Goal: Use online tool/utility: Use online tool/utility

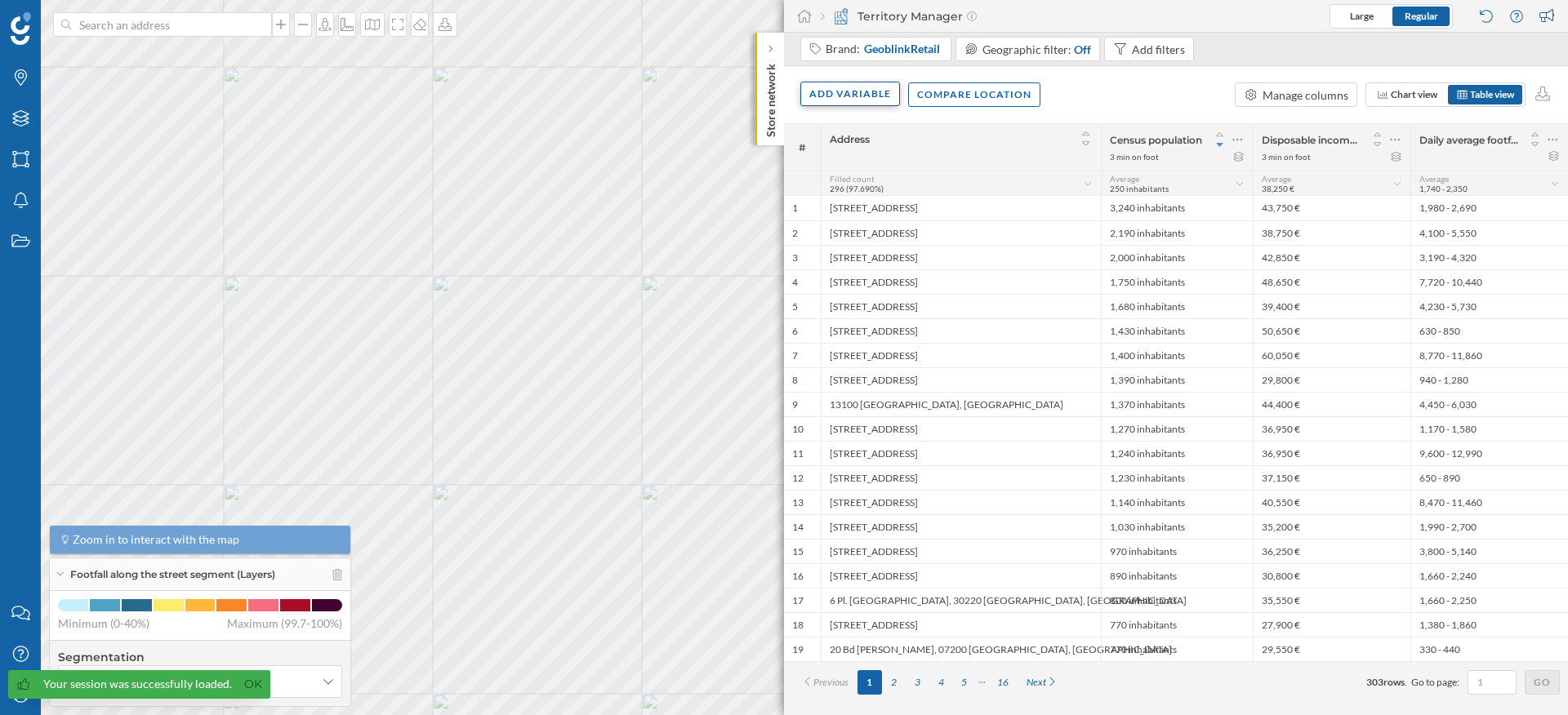
click at [844, 99] on div "Add variable" at bounding box center [850, 94] width 99 height 24
click at [850, 169] on div "External variables" at bounding box center [901, 160] width 194 height 24
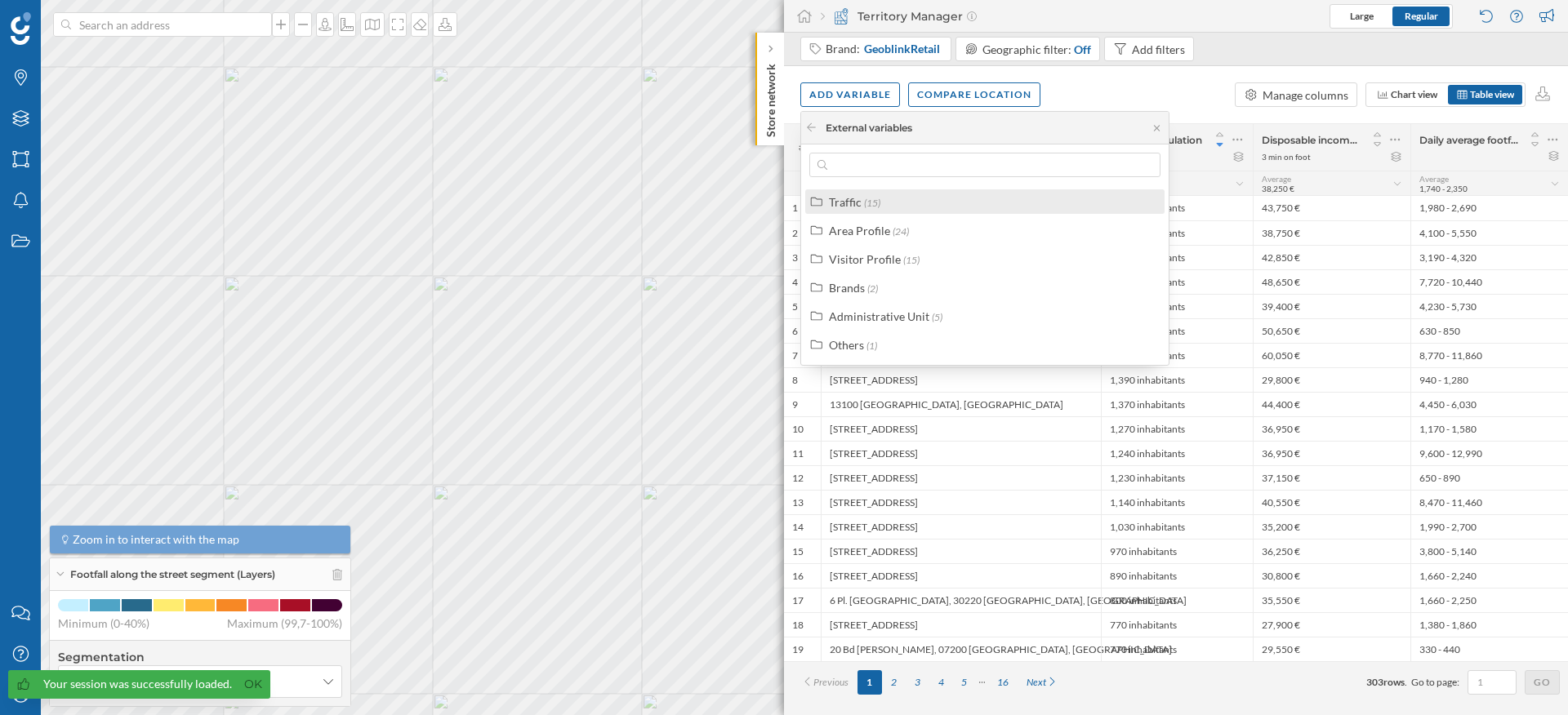
click at [853, 201] on div "Traffic" at bounding box center [845, 202] width 33 height 14
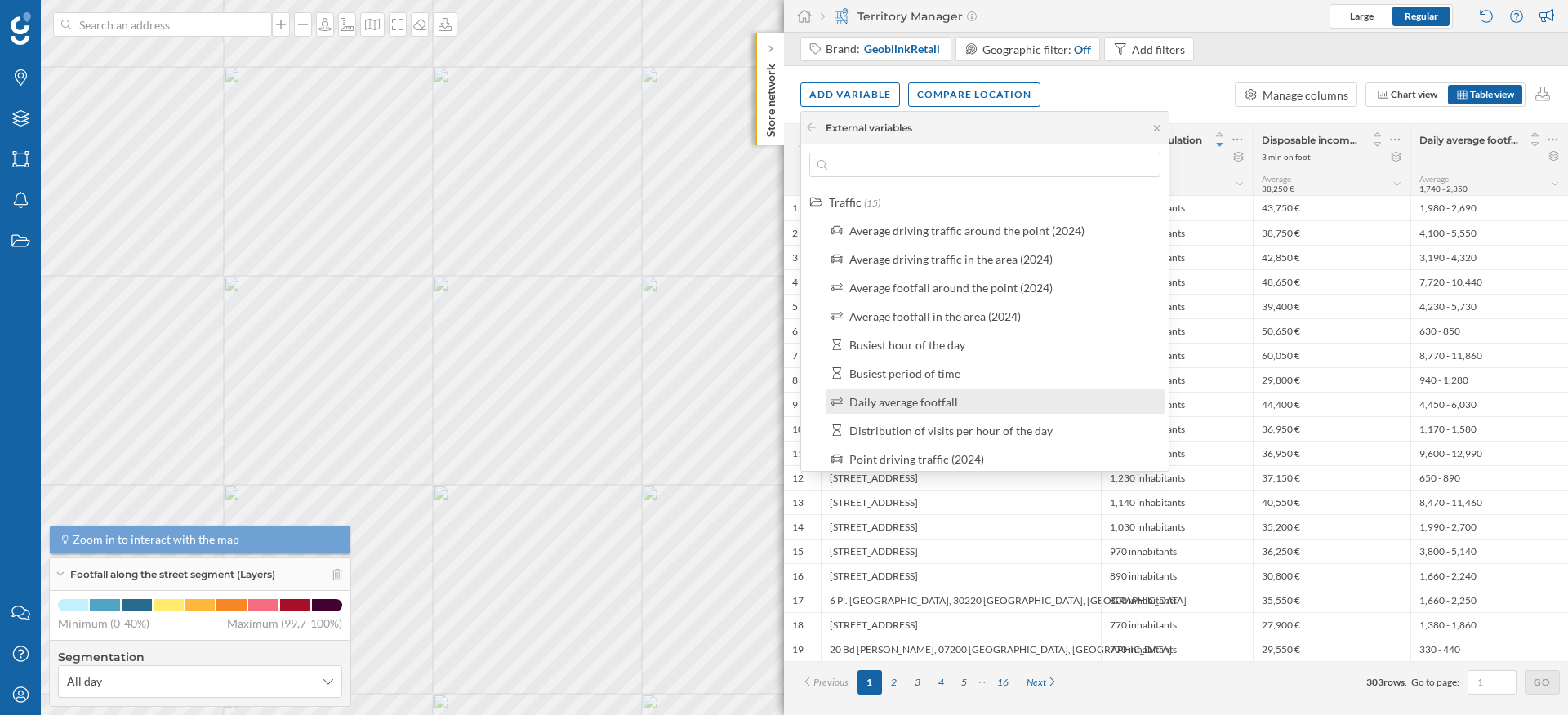
click at [891, 400] on div "Daily average footfall" at bounding box center [904, 402] width 109 height 14
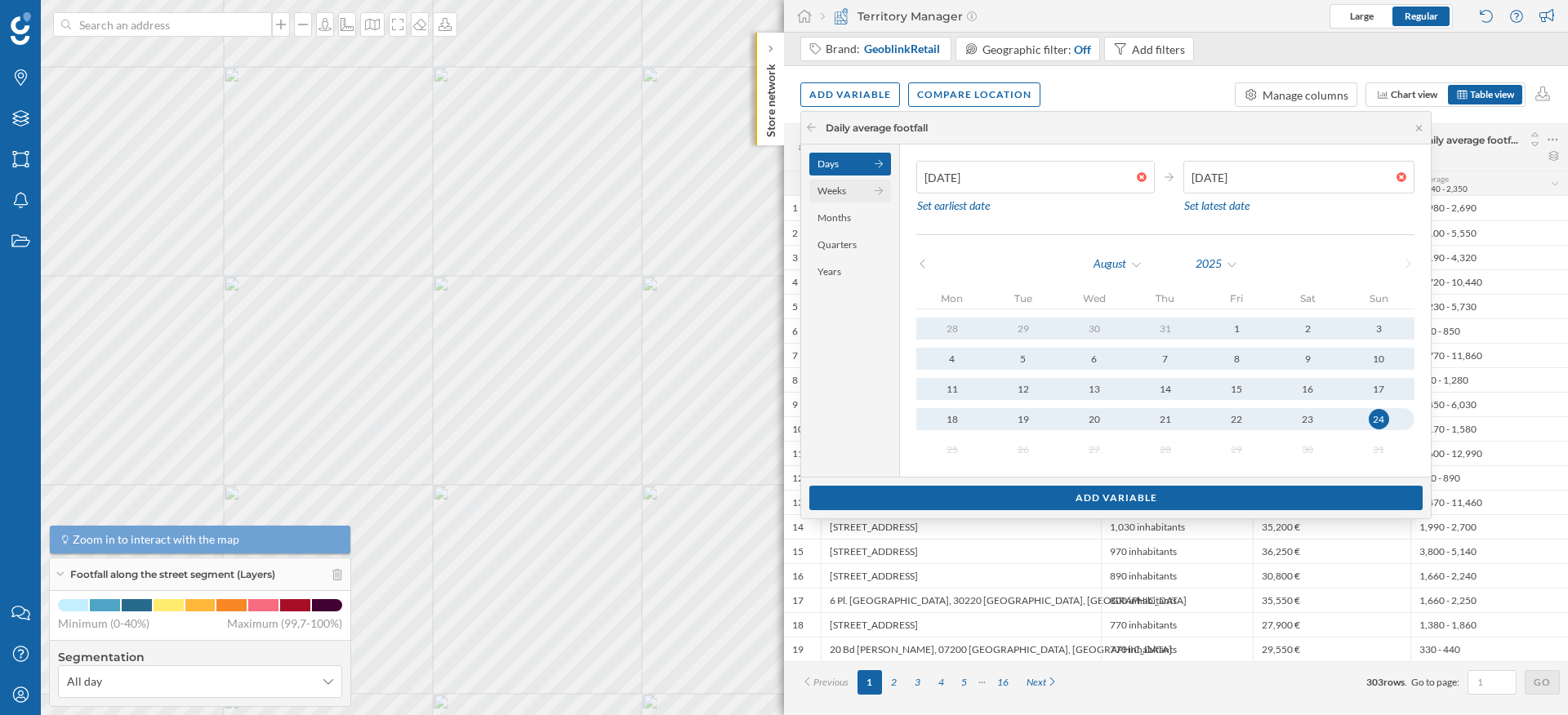
click at [861, 190] on div "Weeks" at bounding box center [850, 191] width 82 height 23
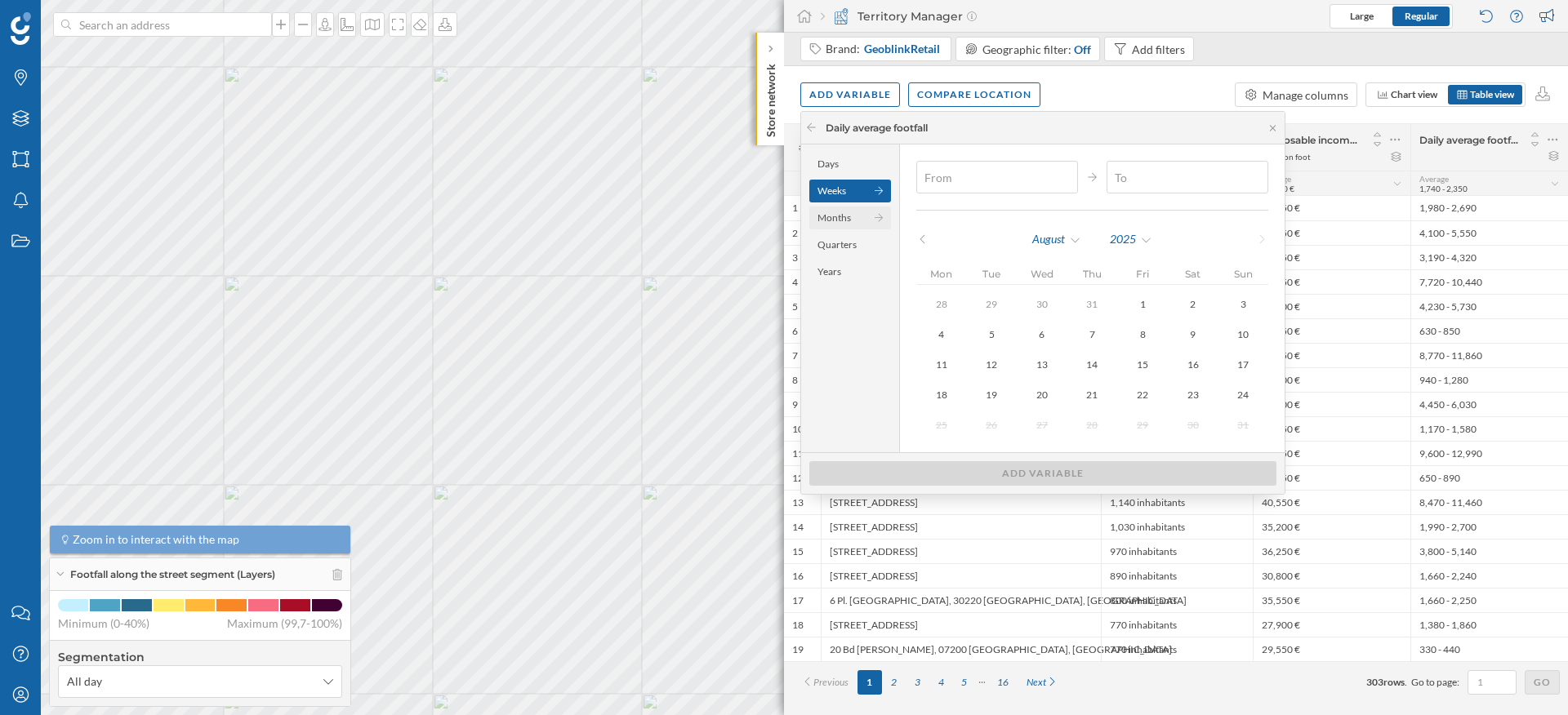
click at [858, 216] on div "Months" at bounding box center [850, 218] width 82 height 23
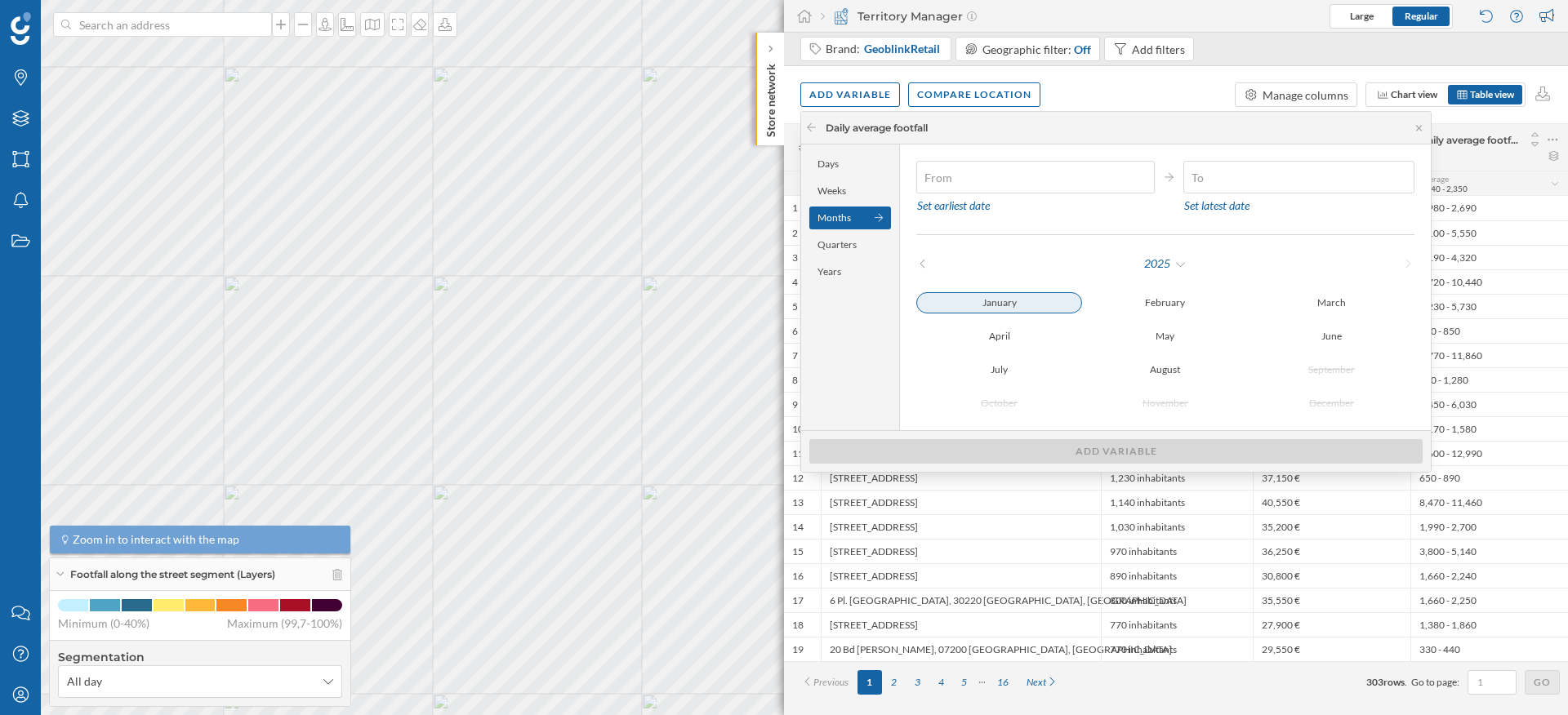
type input "[DATE]"
click at [1009, 297] on div "January" at bounding box center [999, 303] width 166 height 20
type input "[DATE]"
click at [1028, 312] on div "January" at bounding box center [999, 303] width 166 height 20
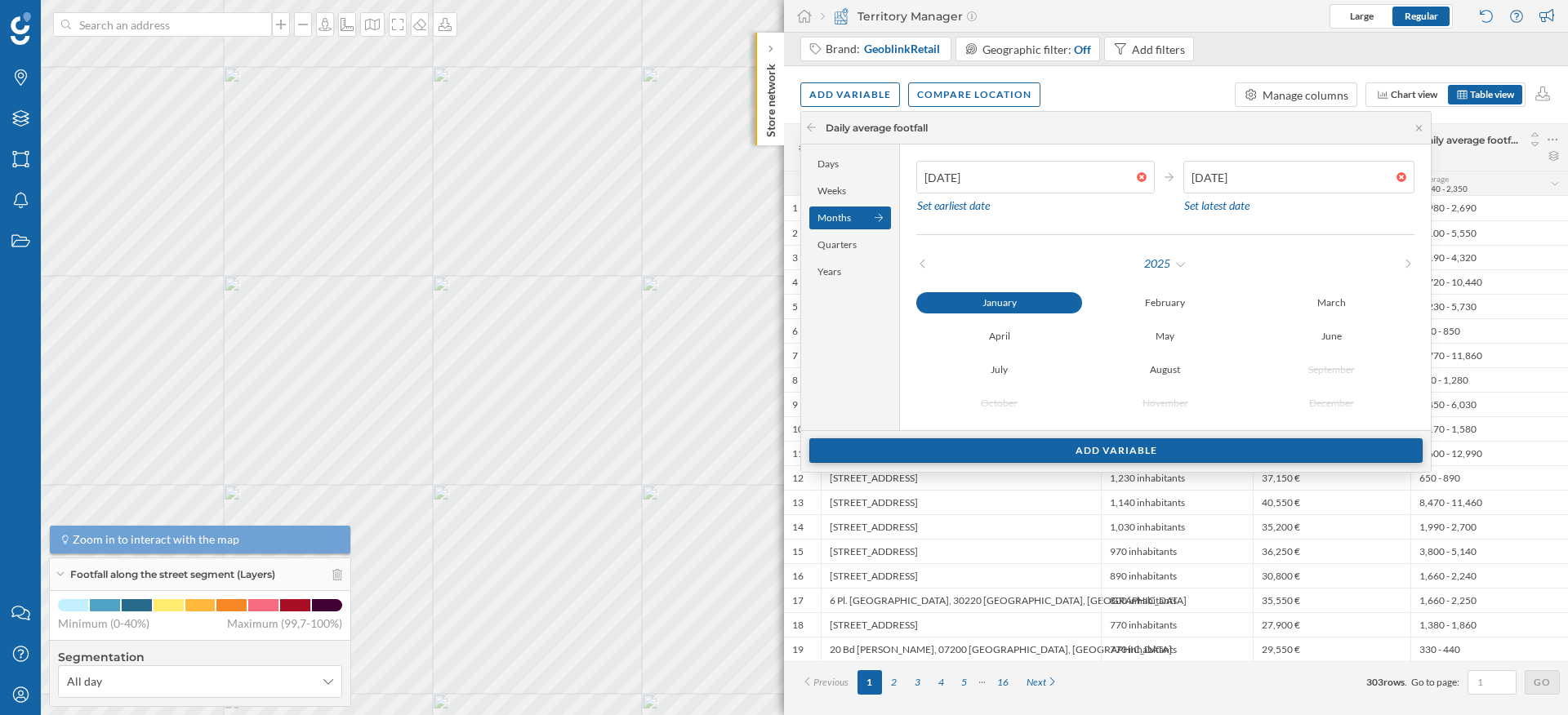
click at [1057, 448] on div "Add variable" at bounding box center [1115, 450] width 613 height 24
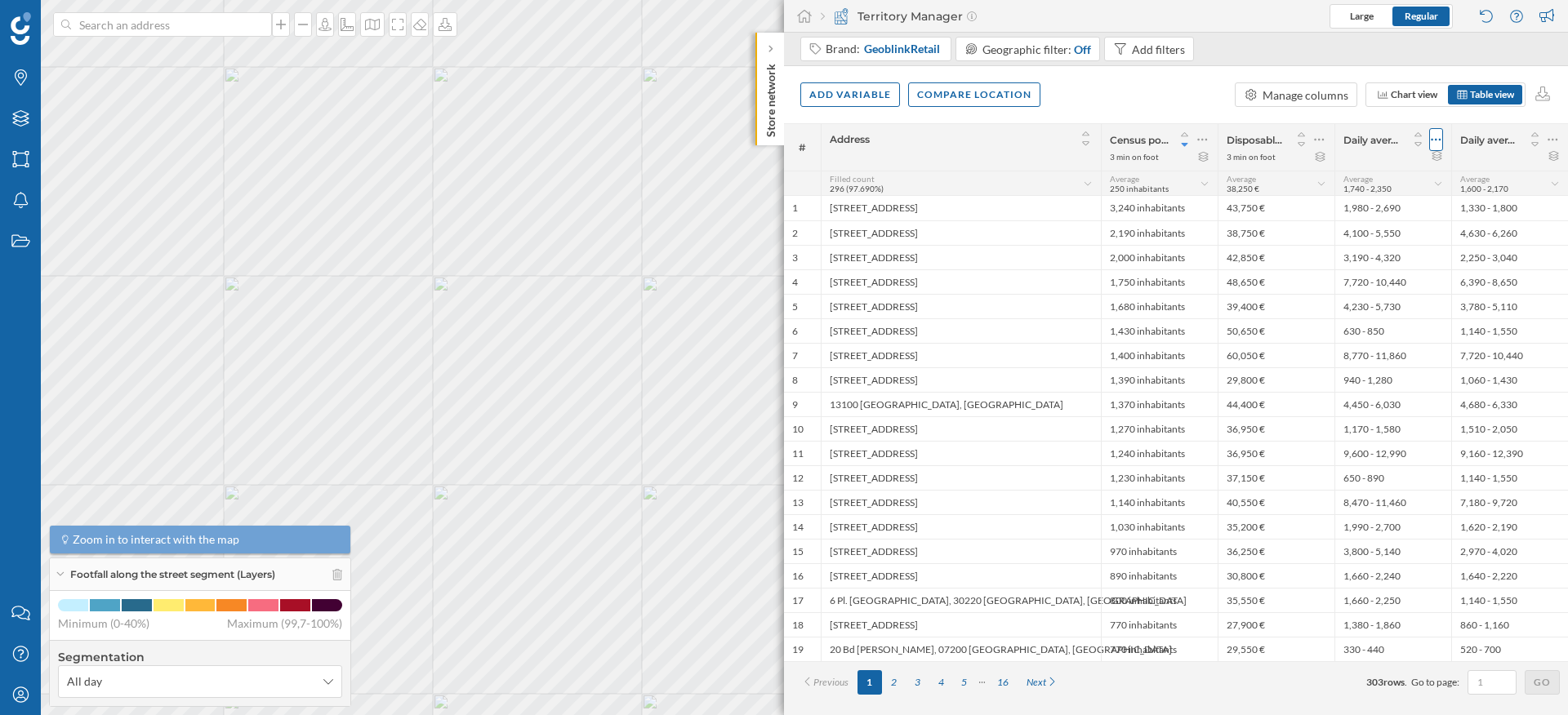
click at [1436, 146] on icon at bounding box center [1436, 139] width 10 height 16
click at [1376, 204] on div "Remove column" at bounding box center [1358, 205] width 148 height 17
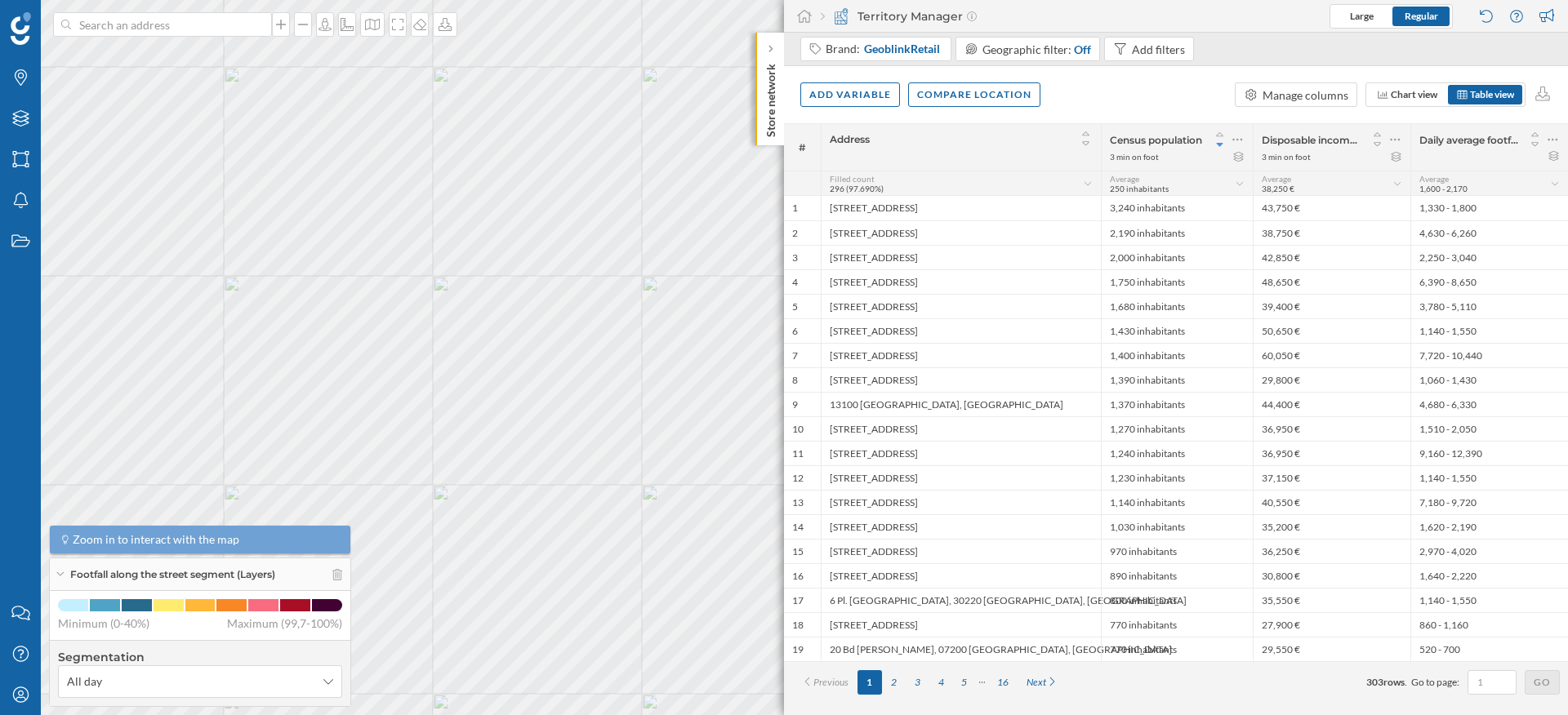
click at [795, 112] on div "Add variable Compare location Manage columns Chart view Table view" at bounding box center [1176, 95] width 784 height 57
click at [825, 106] on div "Add variable" at bounding box center [850, 94] width 99 height 24
click at [869, 165] on div "External variables" at bounding box center [890, 161] width 162 height 17
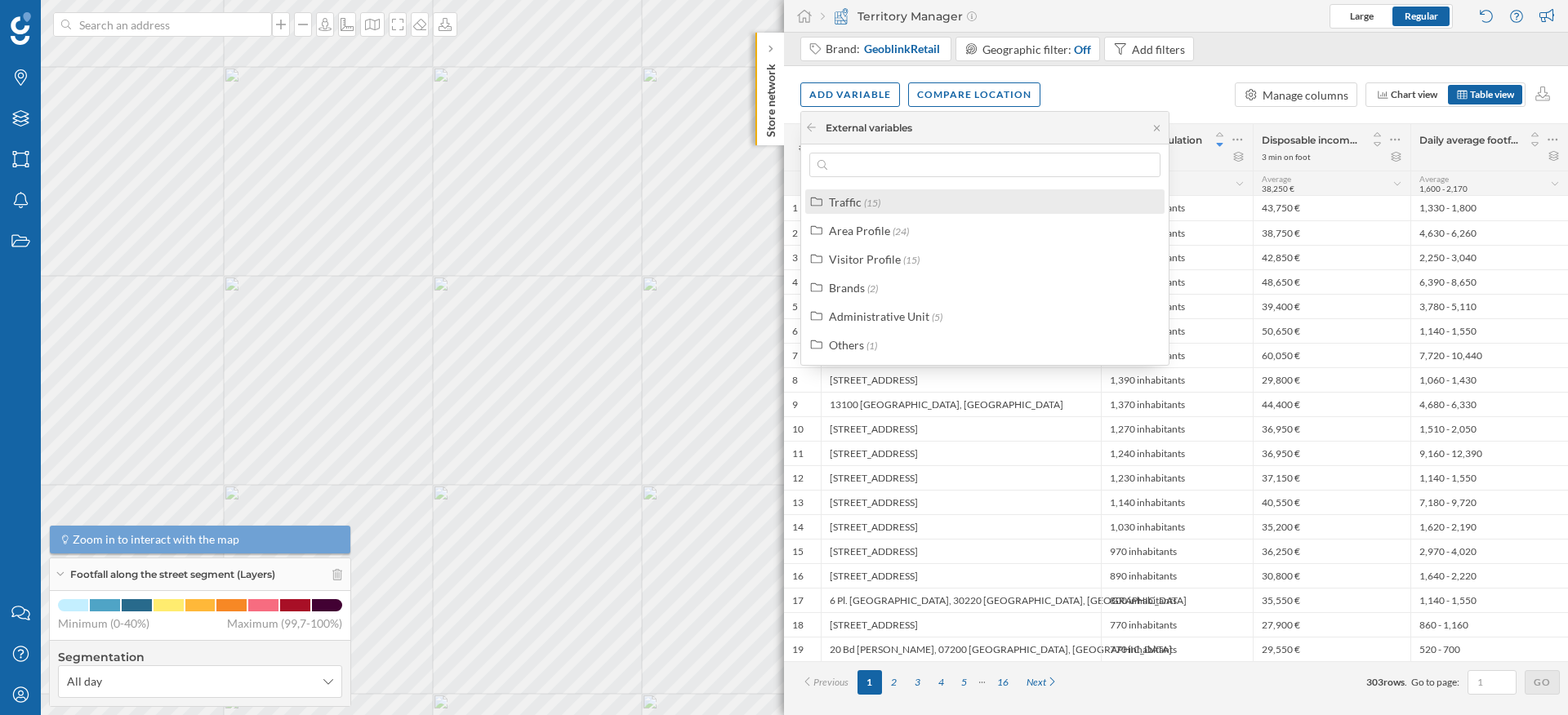
click at [862, 205] on label "Traffic (15)" at bounding box center [855, 202] width 52 height 17
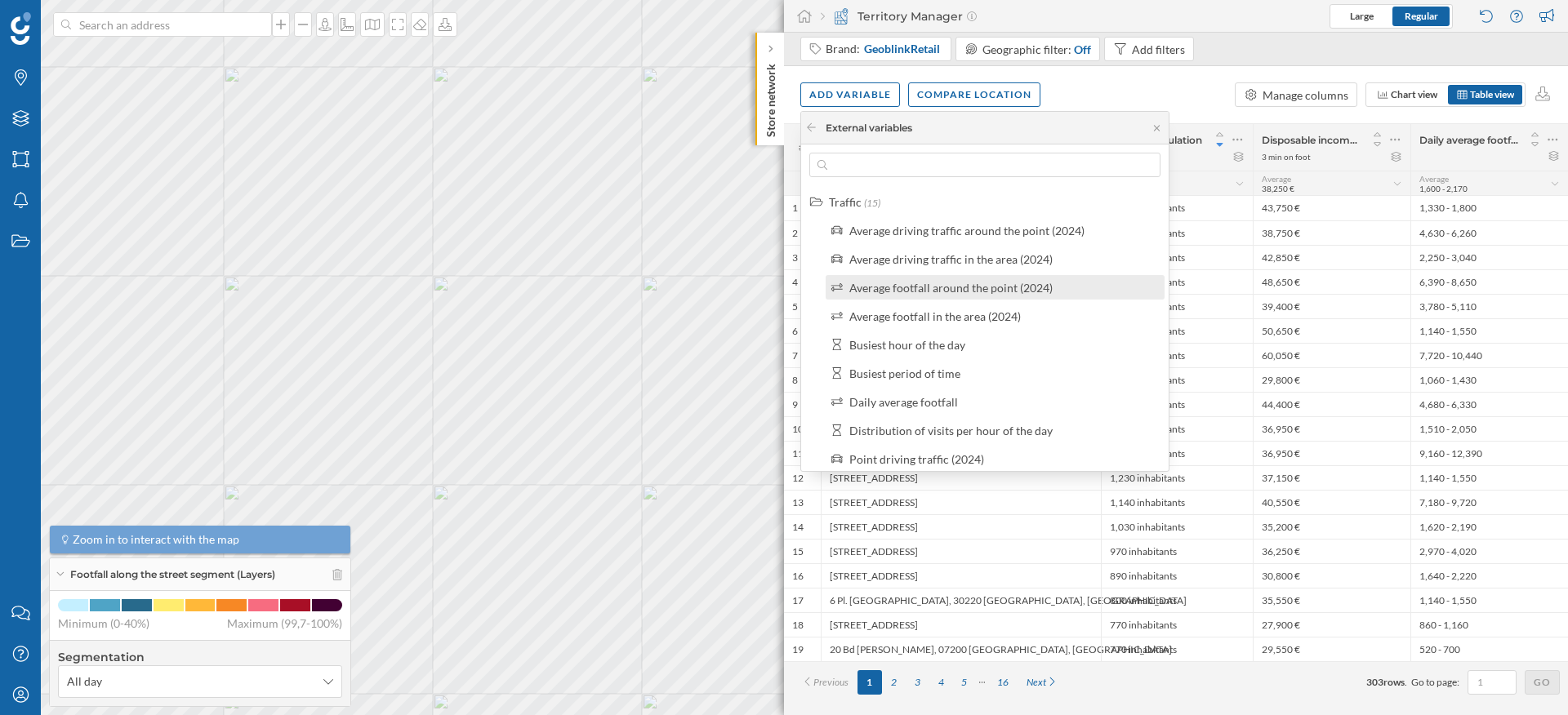
click at [890, 295] on label "Average footfall around the point (2024)" at bounding box center [951, 288] width 204 height 17
